Goal: Task Accomplishment & Management: Use online tool/utility

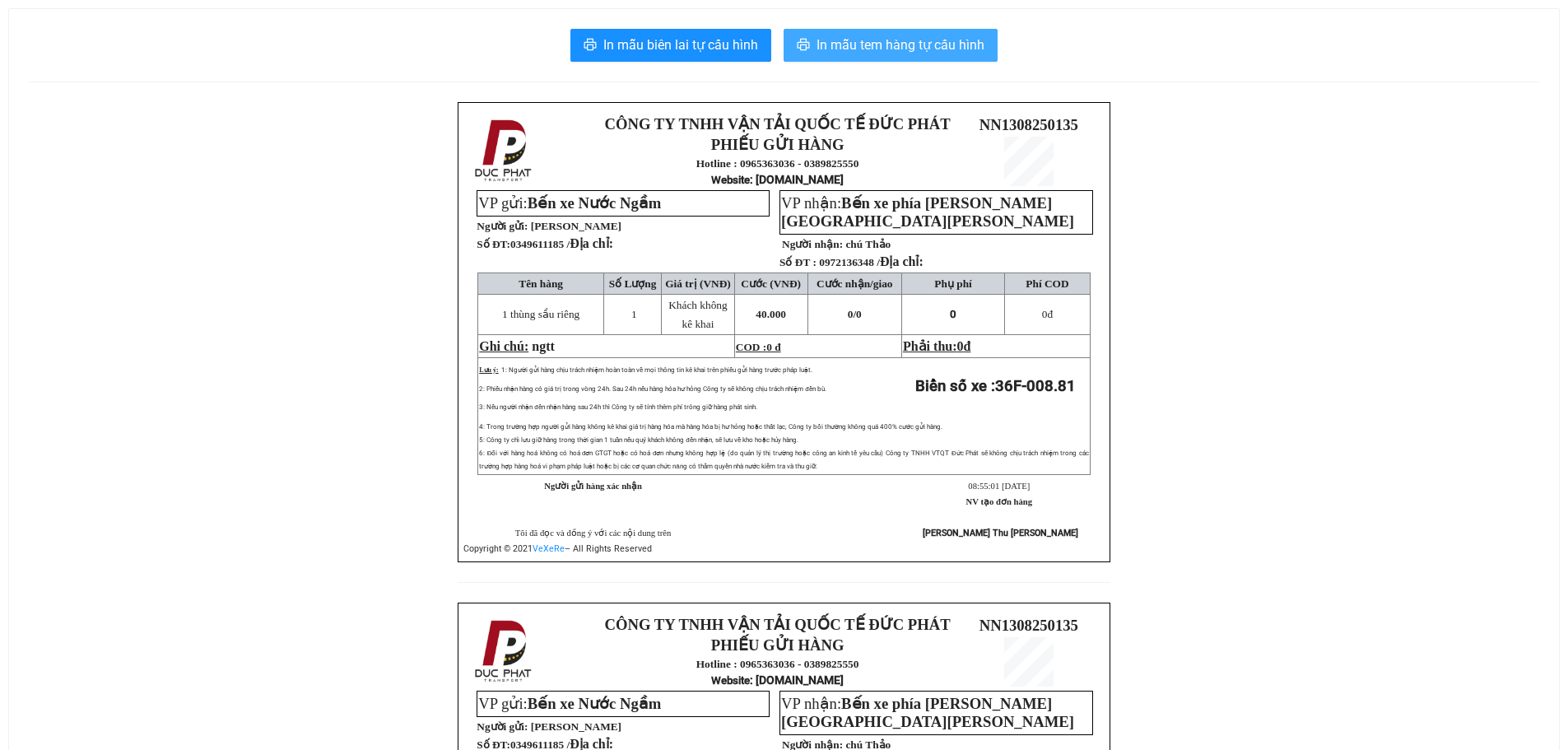
click at [926, 42] on span "In mẫu tem hàng tự cấu hình" at bounding box center [900, 45] width 168 height 20
click at [945, 50] on span "In mẫu tem hàng tự cấu hình" at bounding box center [900, 45] width 168 height 20
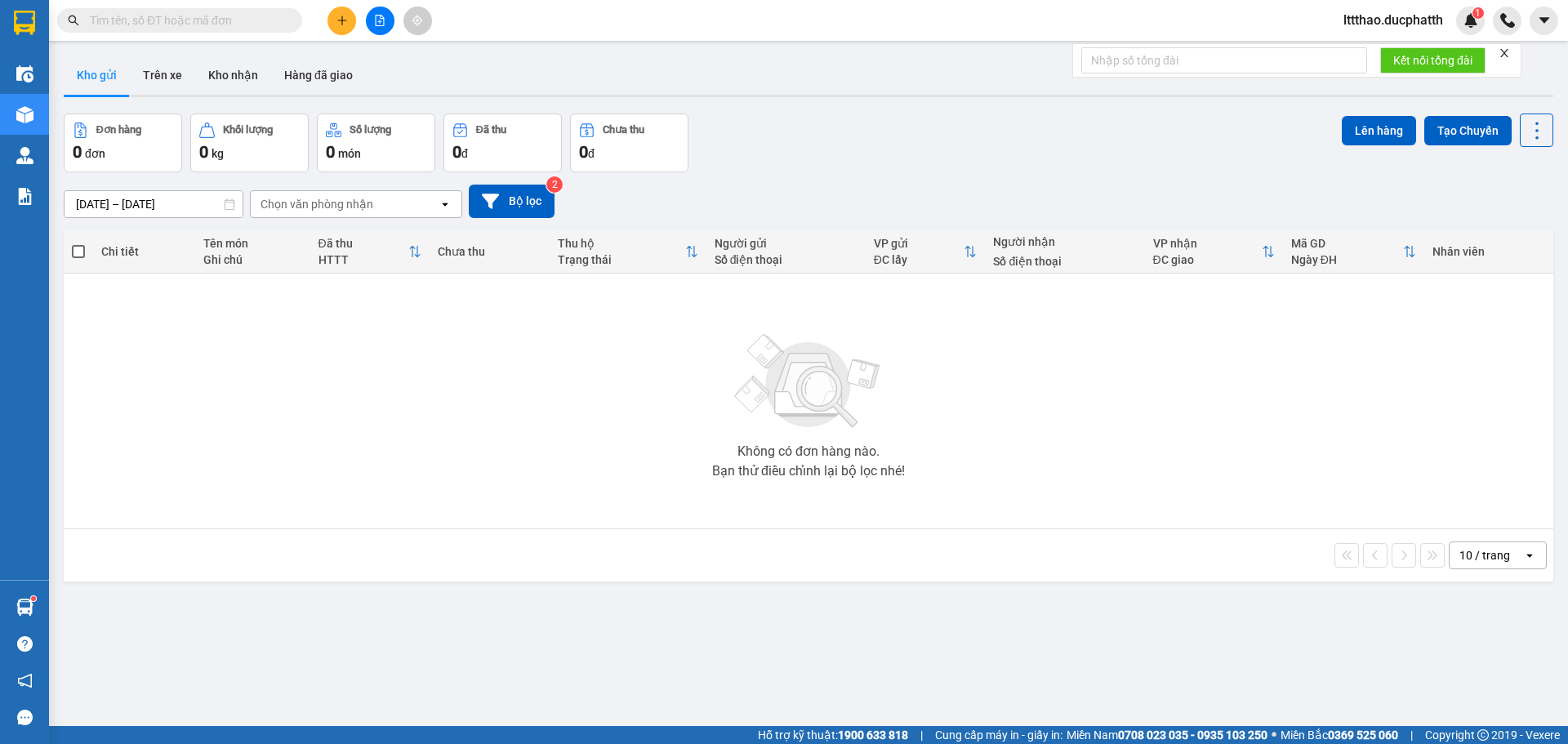
click at [153, 1] on div "Kết quả tìm kiếm ( 0 ) Bộ lọc No Data lttthao.ducphatth 1" at bounding box center [784, 20] width 1568 height 41
click at [153, 20] on input "text" at bounding box center [187, 21] width 193 height 18
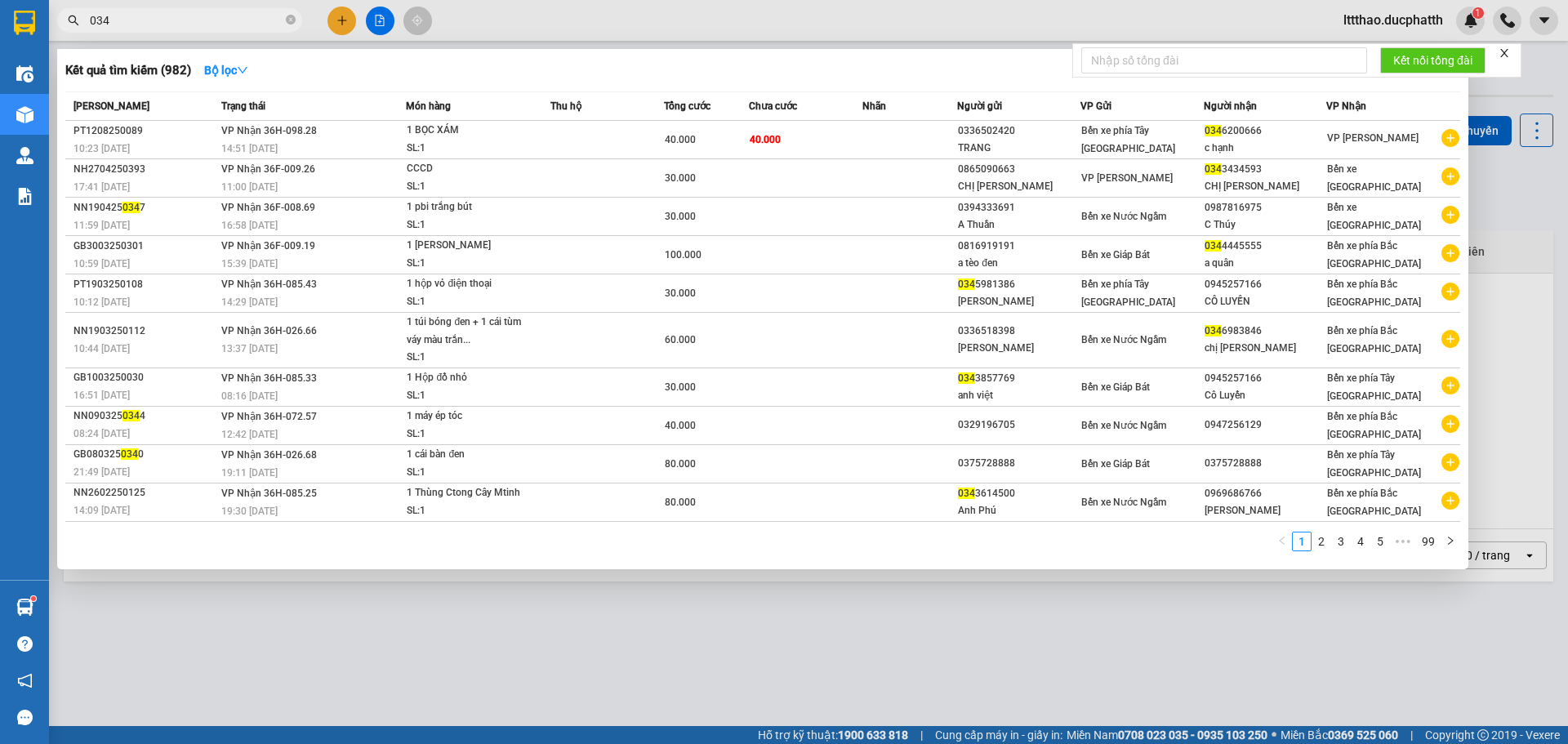
type input "034"
